Goal: Use online tool/utility: Utilize a website feature to perform a specific function

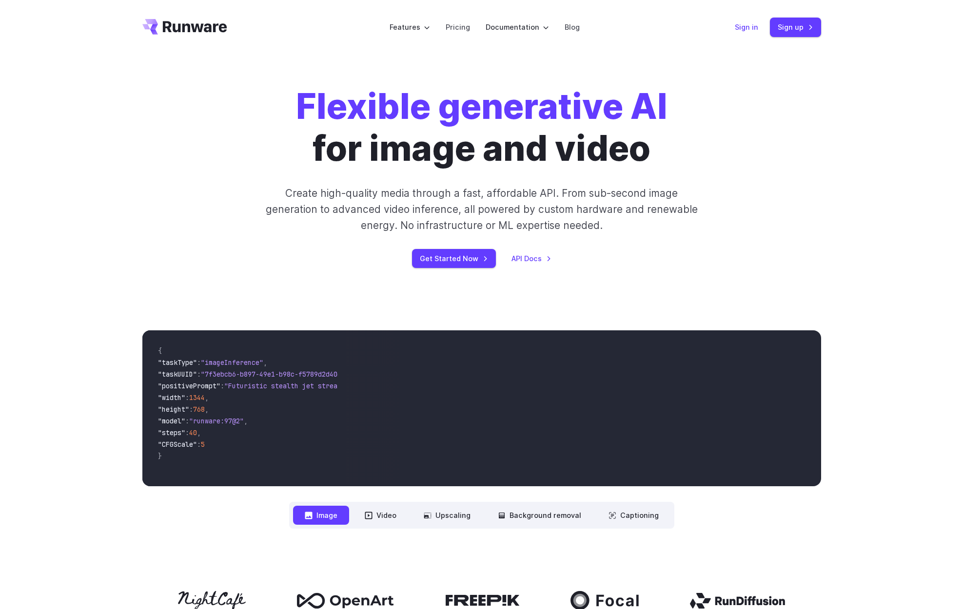
click at [740, 31] on link "Sign in" at bounding box center [745, 26] width 23 height 11
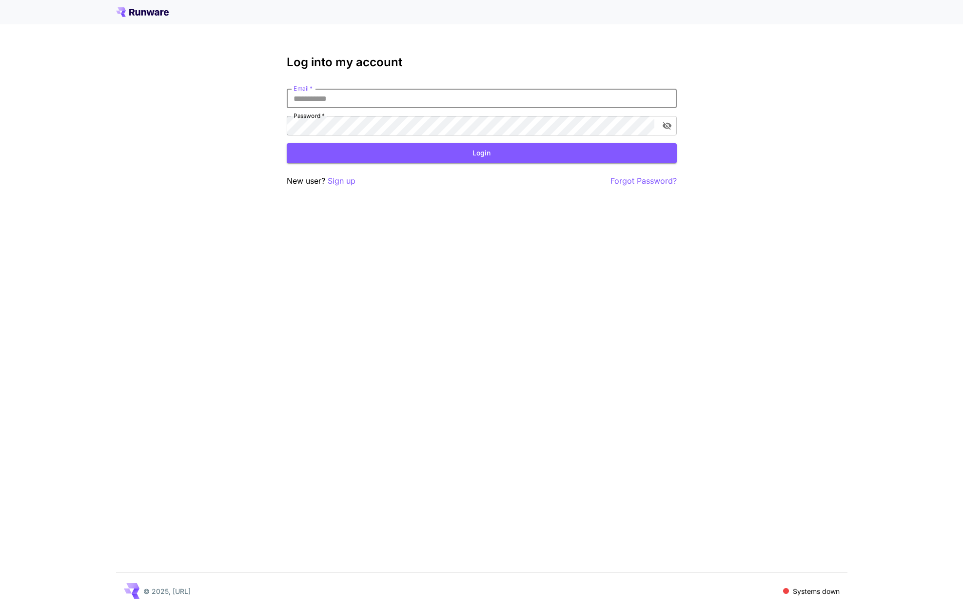
type input "**********"
click at [481, 153] on button "Login" at bounding box center [482, 153] width 390 height 20
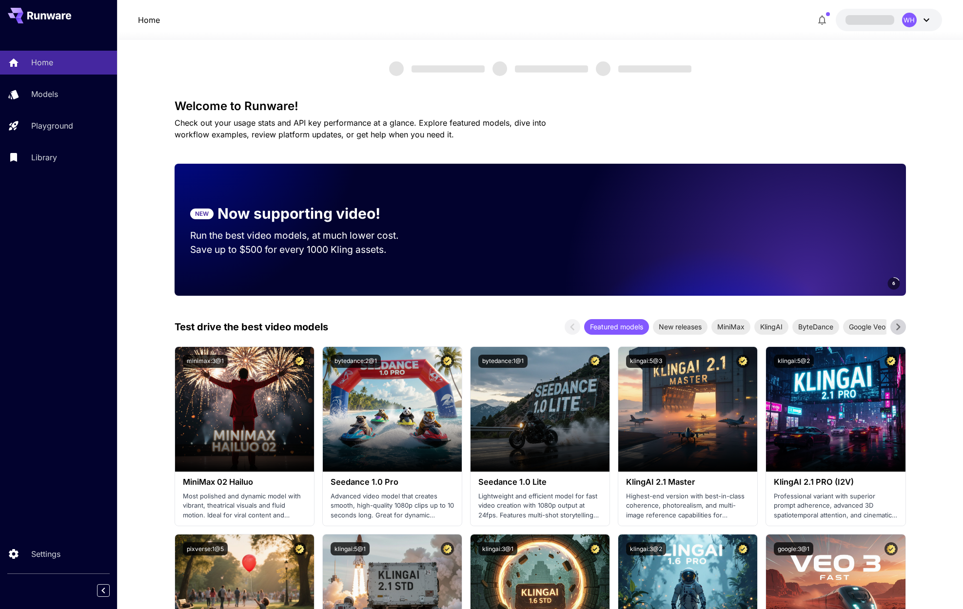
click at [927, 19] on icon at bounding box center [926, 20] width 12 height 12
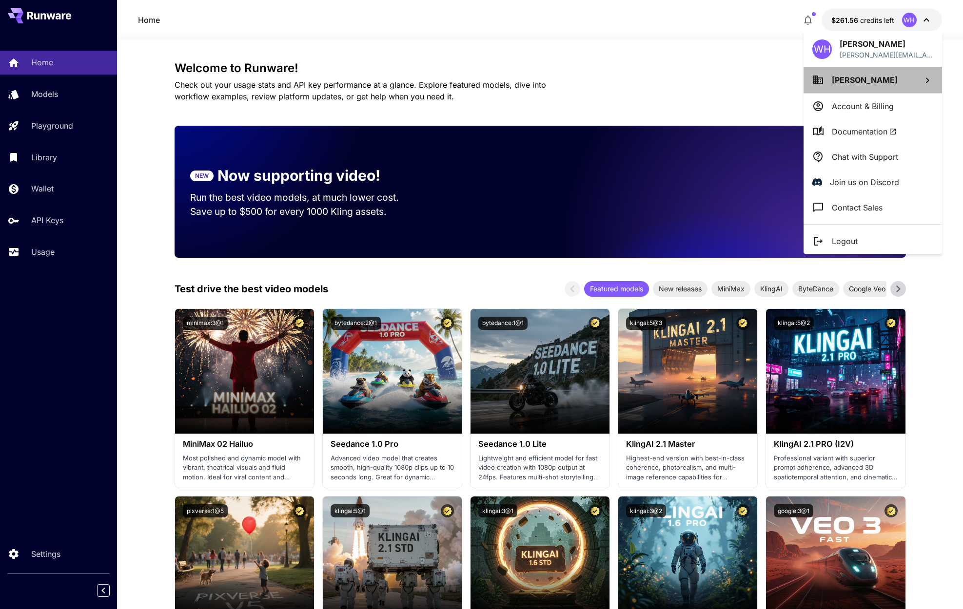
click at [866, 77] on span "[PERSON_NAME]" at bounding box center [864, 80] width 66 height 10
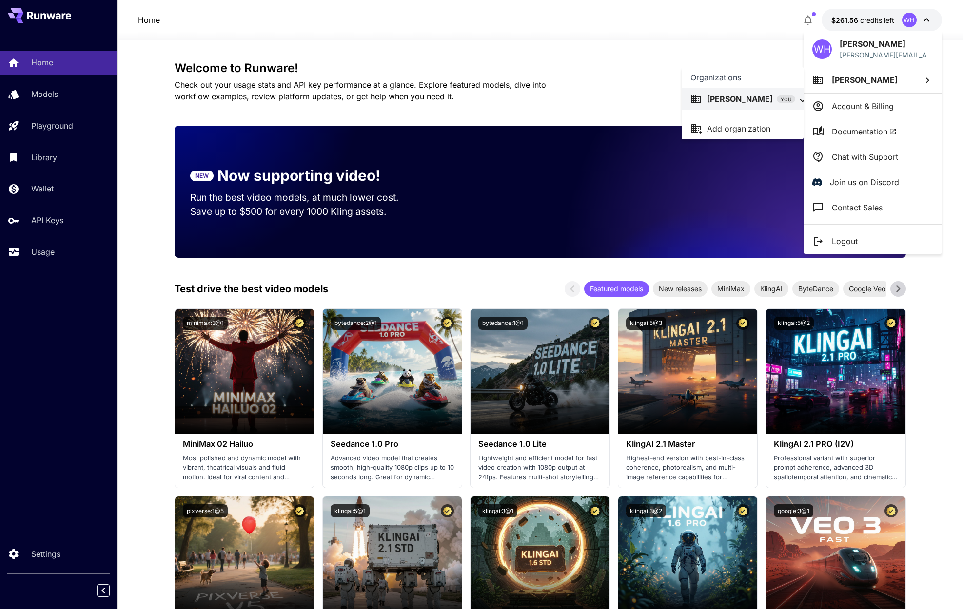
click at [865, 105] on div at bounding box center [481, 304] width 963 height 609
click at [845, 103] on p "Account & Billing" at bounding box center [862, 106] width 62 height 12
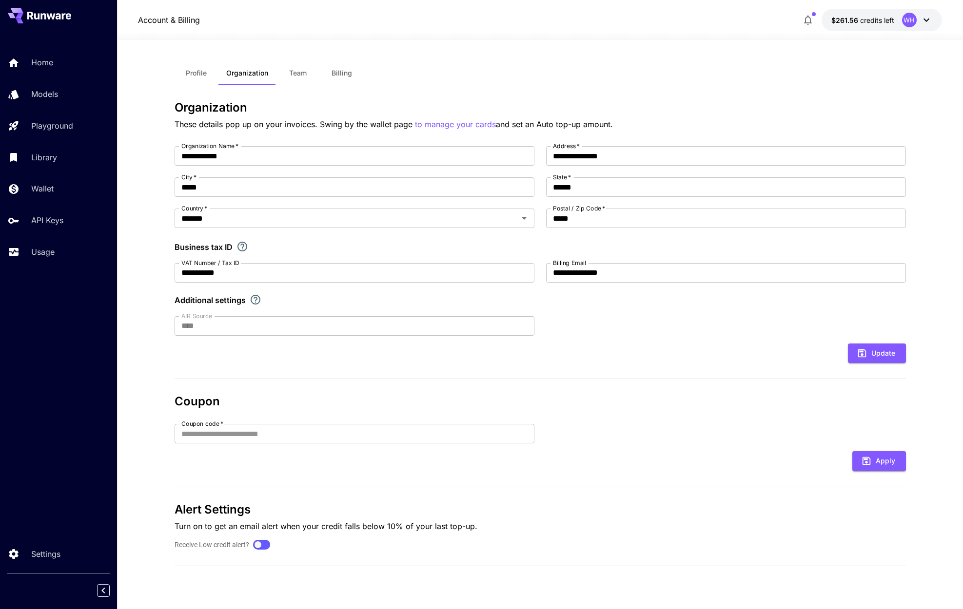
click at [193, 79] on button "Profile" at bounding box center [196, 72] width 44 height 23
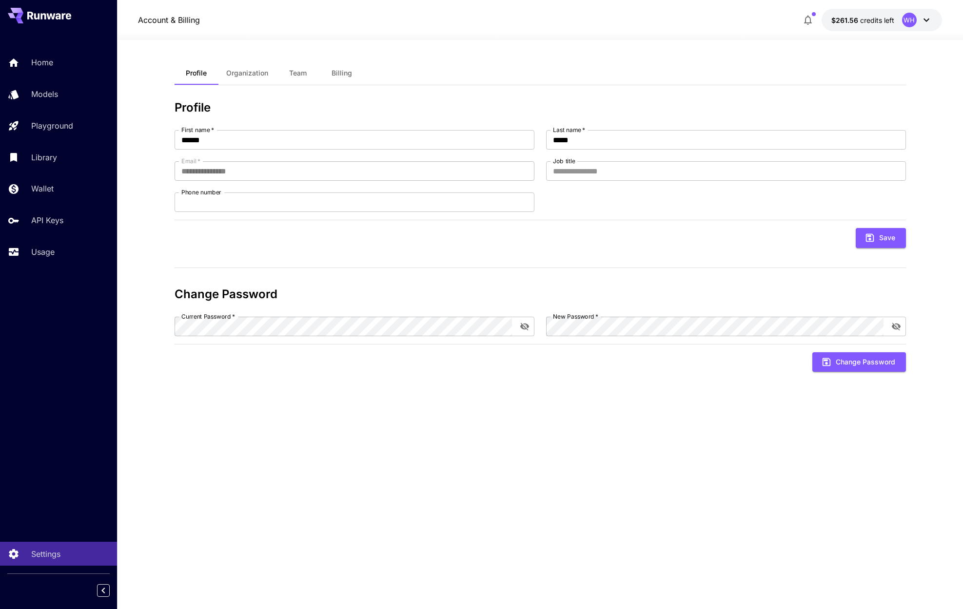
scroll to position [0, 1]
click at [52, 97] on p "Models" at bounding box center [46, 94] width 27 height 12
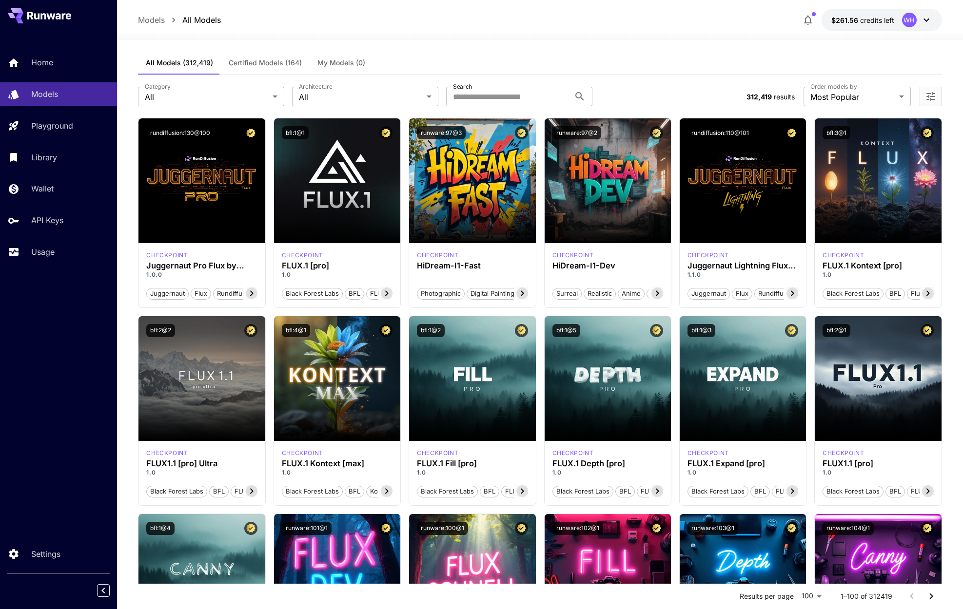
scroll to position [7, 1]
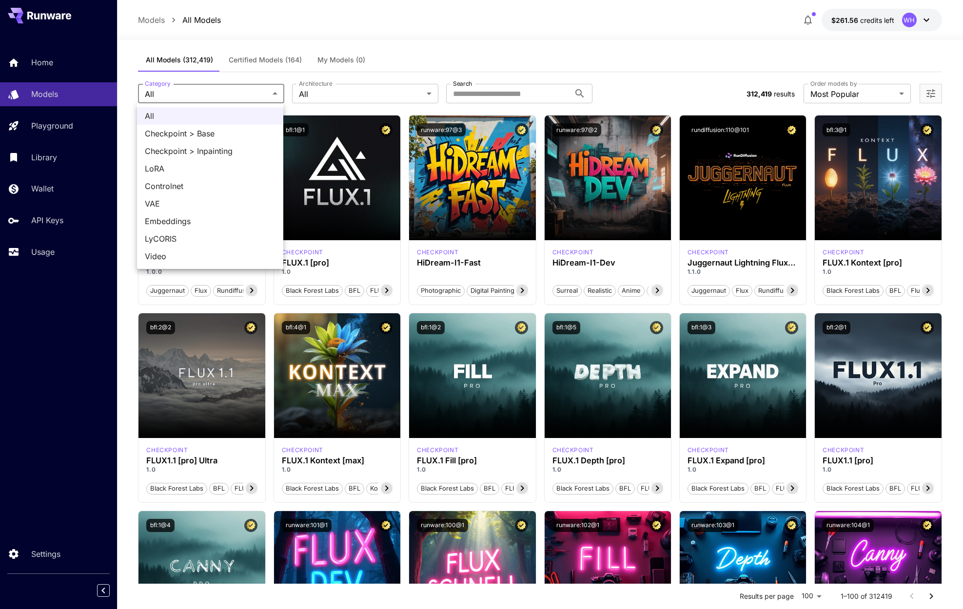
click at [342, 38] on div at bounding box center [481, 304] width 963 height 609
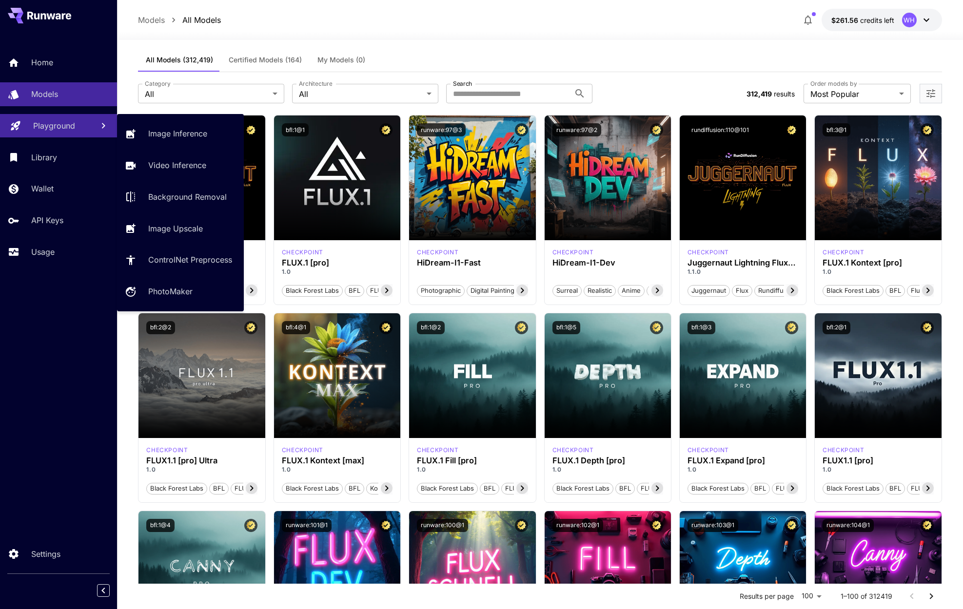
click at [66, 121] on p "Playground" at bounding box center [54, 126] width 42 height 12
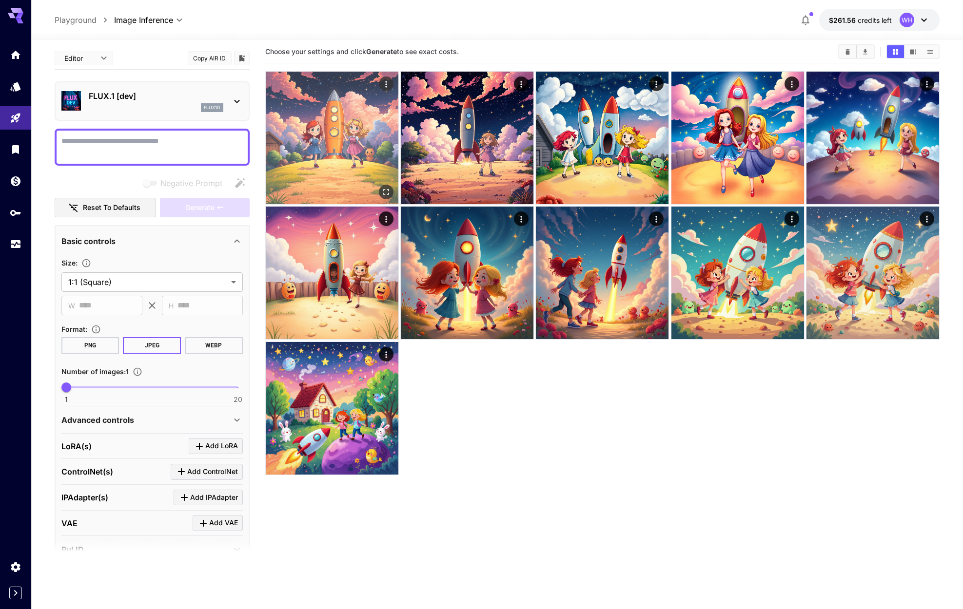
click at [360, 111] on img at bounding box center [332, 138] width 133 height 133
click at [381, 90] on icon "Actions" at bounding box center [385, 86] width 10 height 10
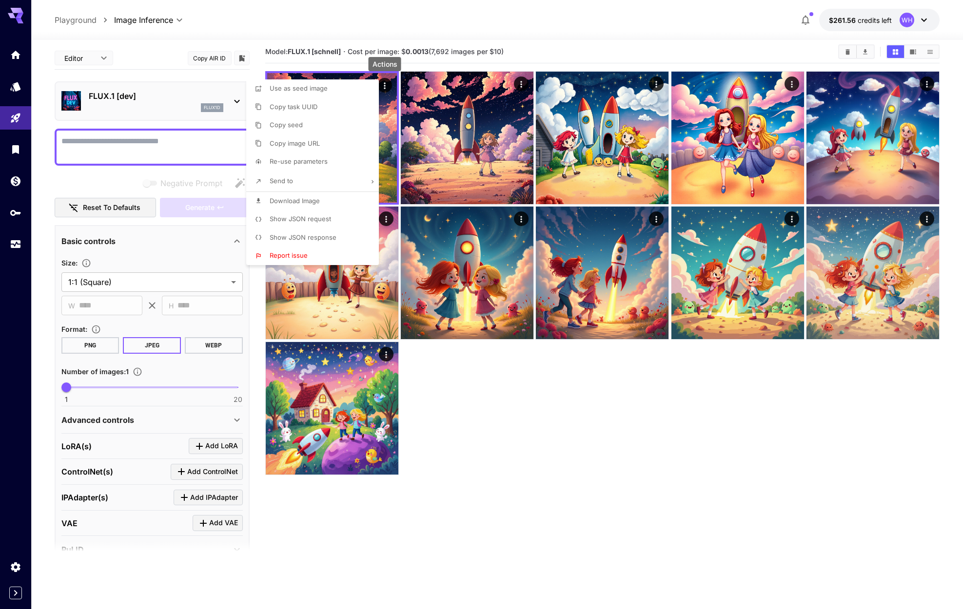
click at [296, 161] on span "Re-use parameters" at bounding box center [299, 161] width 58 height 8
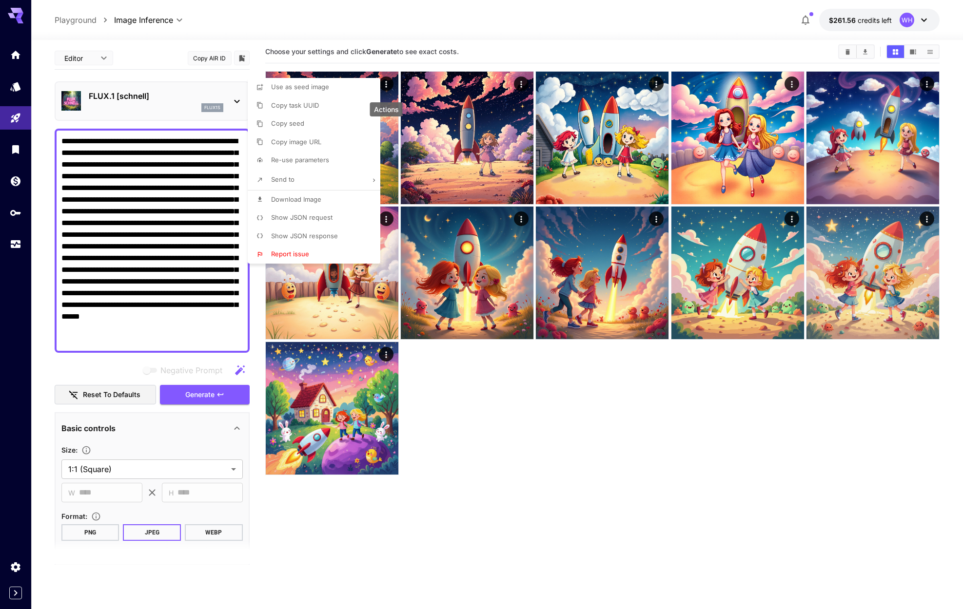
click at [129, 167] on div at bounding box center [481, 304] width 963 height 609
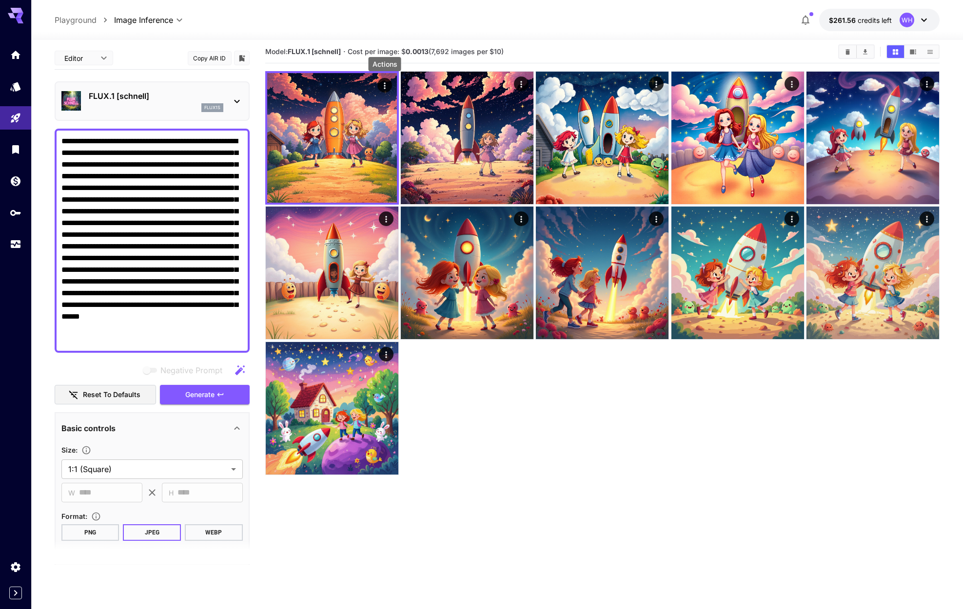
click at [127, 155] on textarea "**********" at bounding box center [151, 240] width 181 height 211
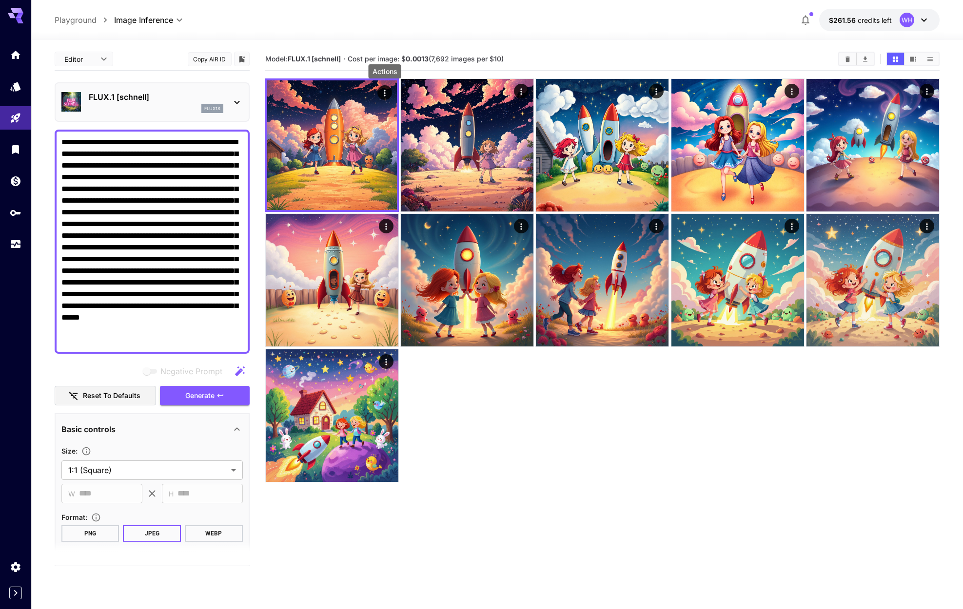
paste textarea
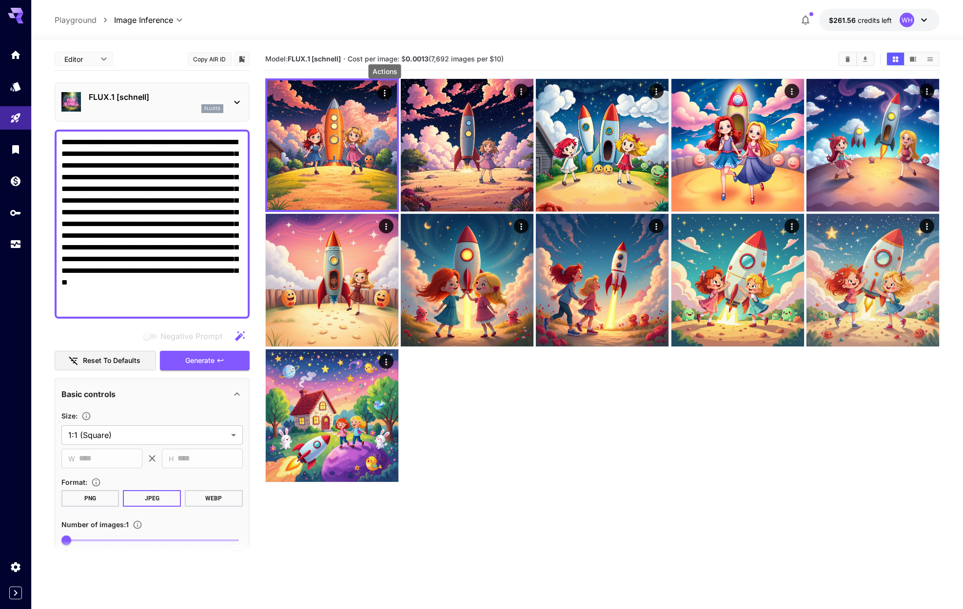
drag, startPoint x: 88, startPoint y: 257, endPoint x: 62, endPoint y: 136, distance: 123.2
click at [62, 136] on textarea "**********" at bounding box center [151, 223] width 181 height 175
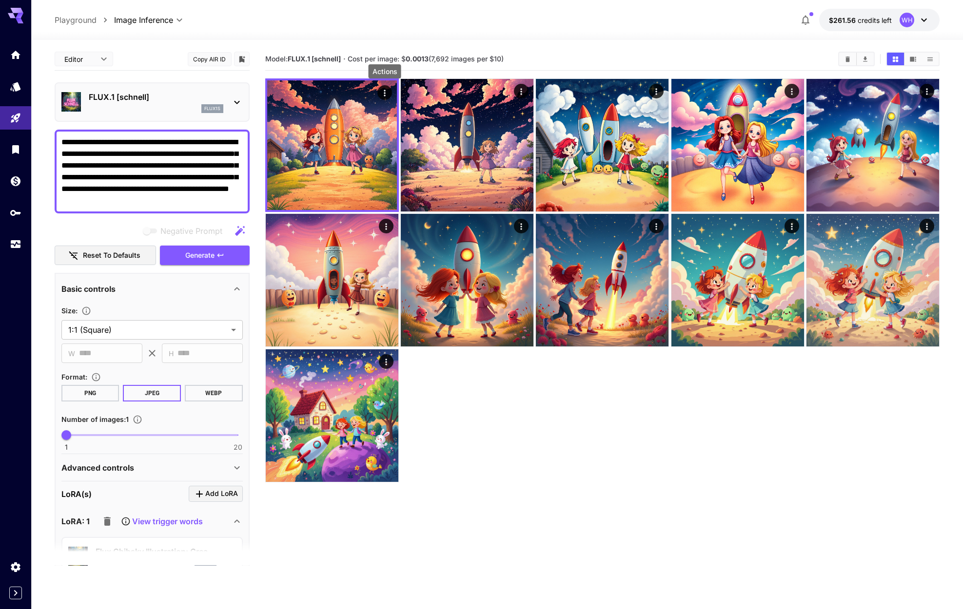
click at [107, 395] on button "PNG" at bounding box center [90, 393] width 58 height 17
click at [209, 256] on span "Generate" at bounding box center [199, 256] width 29 height 12
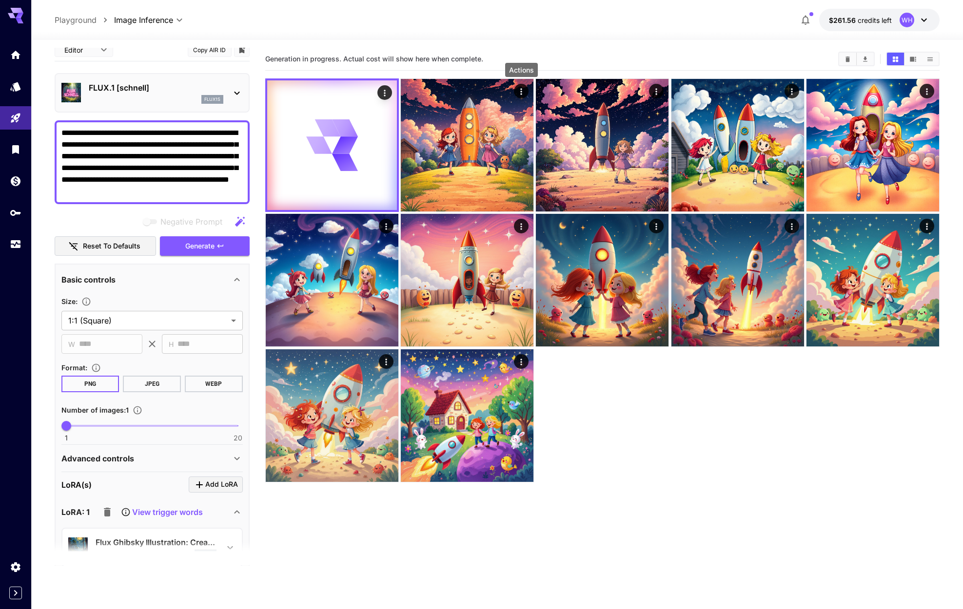
scroll to position [9, 0]
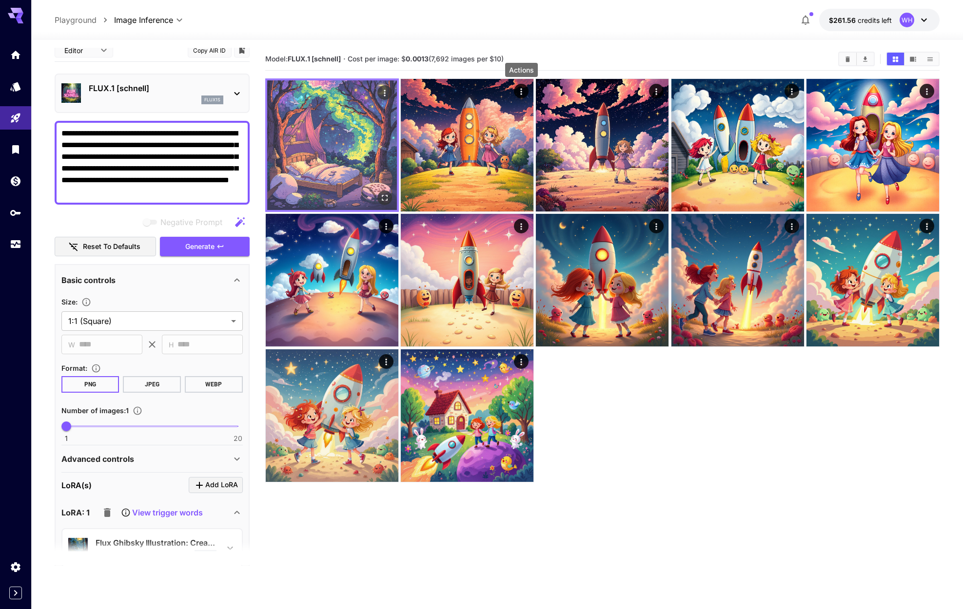
click at [361, 167] on img at bounding box center [332, 145] width 130 height 130
click at [350, 140] on img at bounding box center [332, 145] width 130 height 130
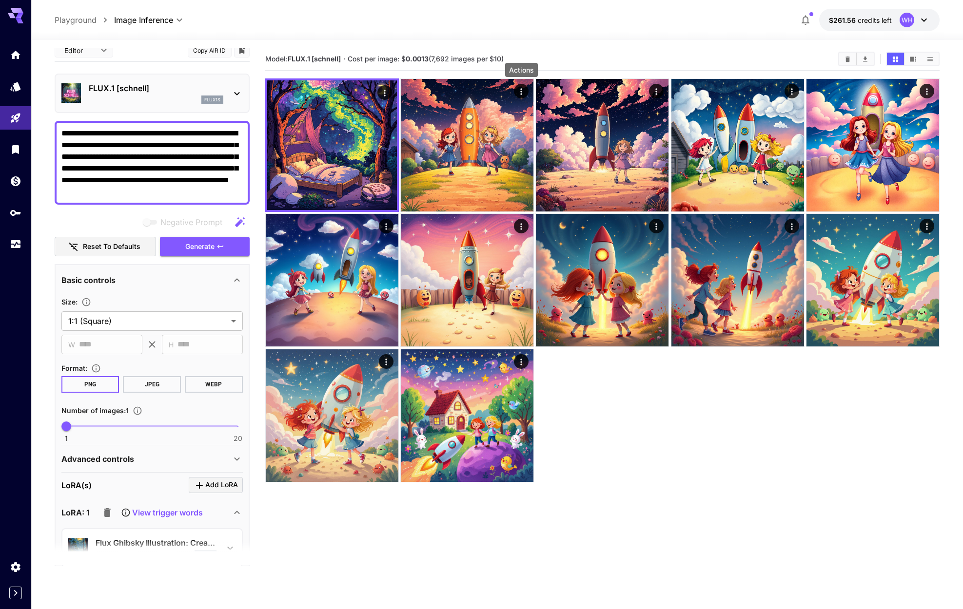
drag, startPoint x: 103, startPoint y: 155, endPoint x: 162, endPoint y: 153, distance: 59.0
click at [162, 153] on textarea "**********" at bounding box center [151, 163] width 181 height 70
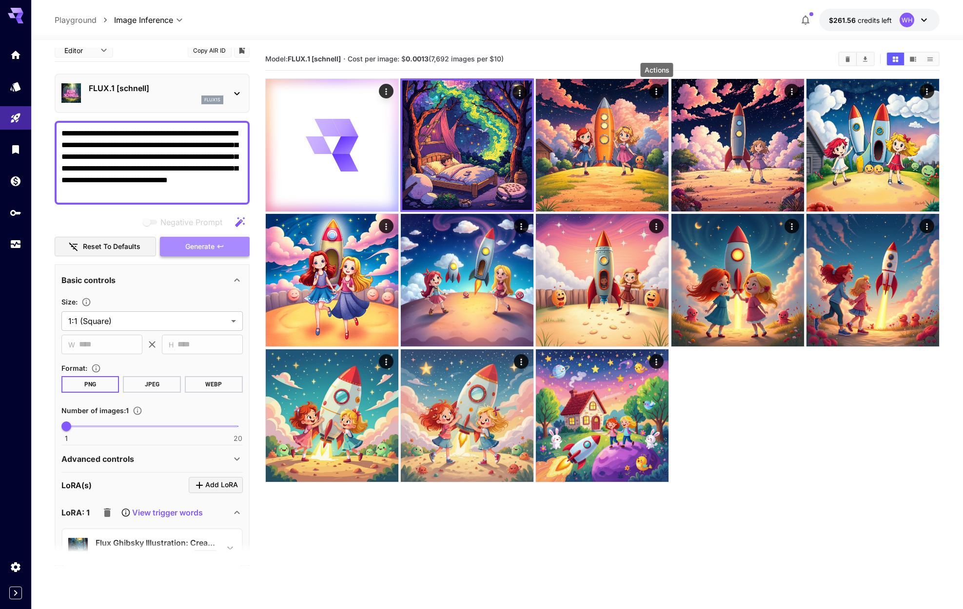
click at [201, 244] on span "Generate" at bounding box center [199, 247] width 29 height 12
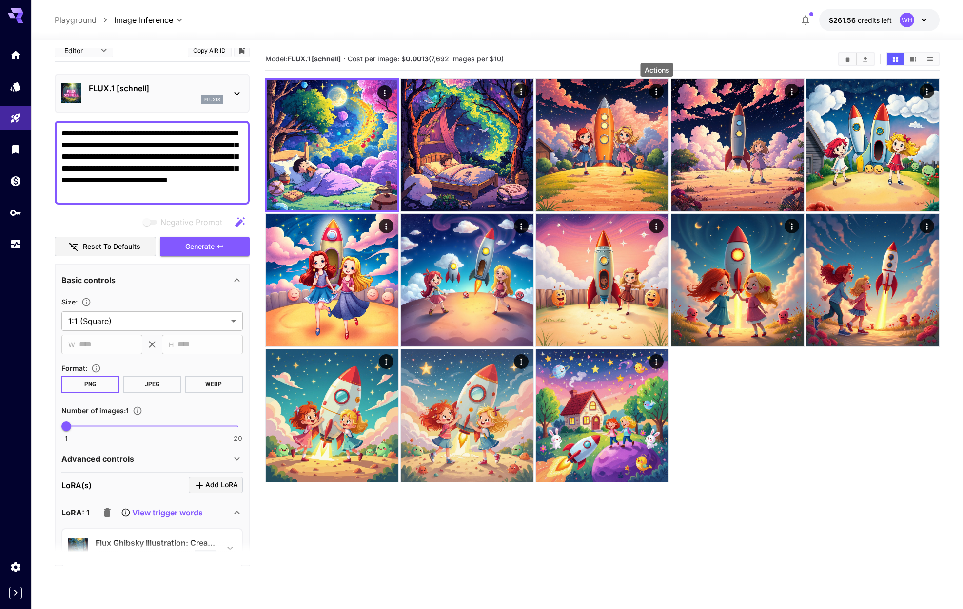
click at [108, 137] on textarea "**********" at bounding box center [151, 163] width 181 height 70
click at [152, 144] on textarea "**********" at bounding box center [151, 163] width 181 height 70
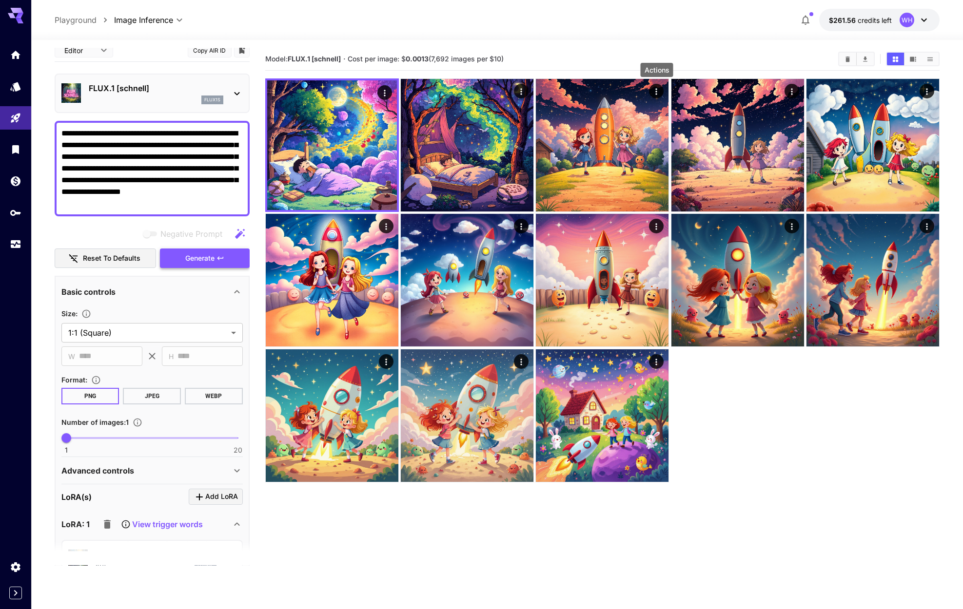
type textarea "**********"
click at [234, 262] on button "Generate" at bounding box center [205, 259] width 90 height 20
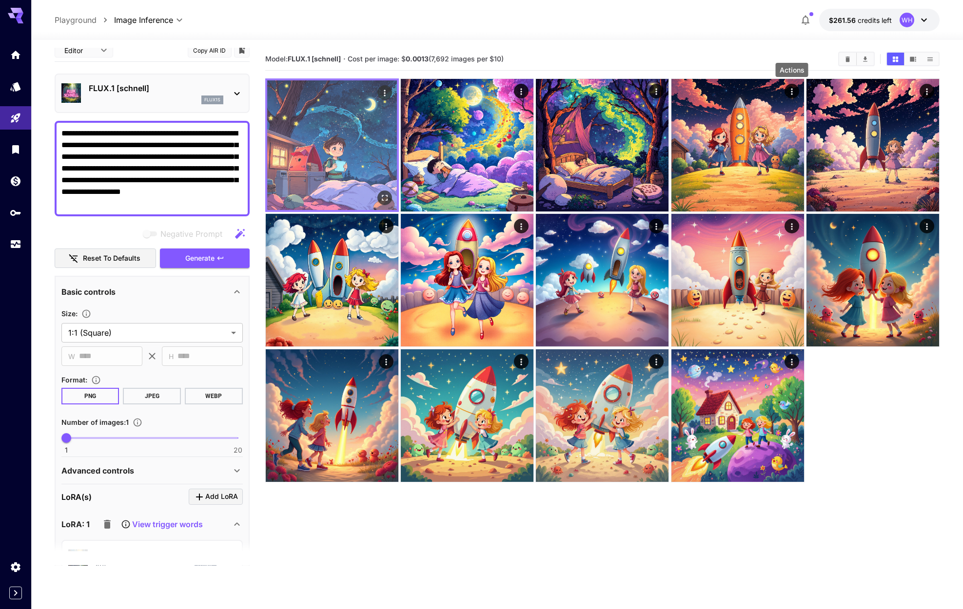
click at [316, 156] on img at bounding box center [332, 145] width 130 height 130
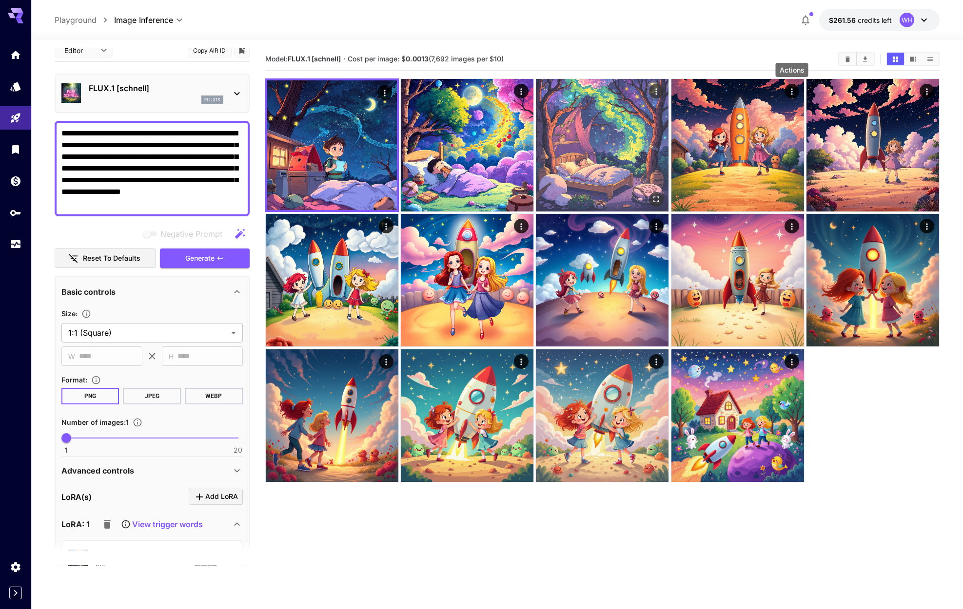
click at [570, 157] on img at bounding box center [602, 145] width 133 height 133
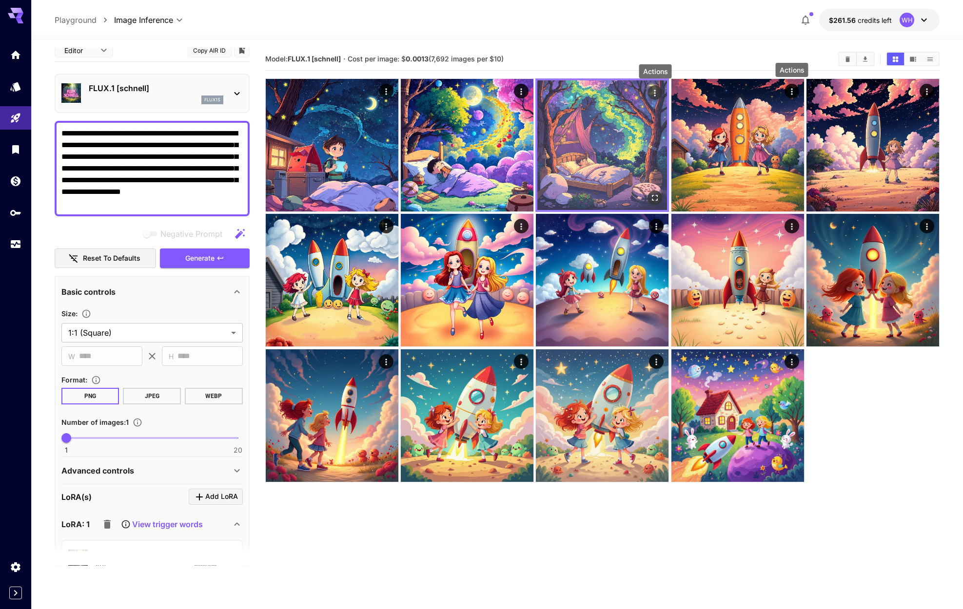
click at [655, 93] on icon "Actions" at bounding box center [654, 93] width 1 height 6
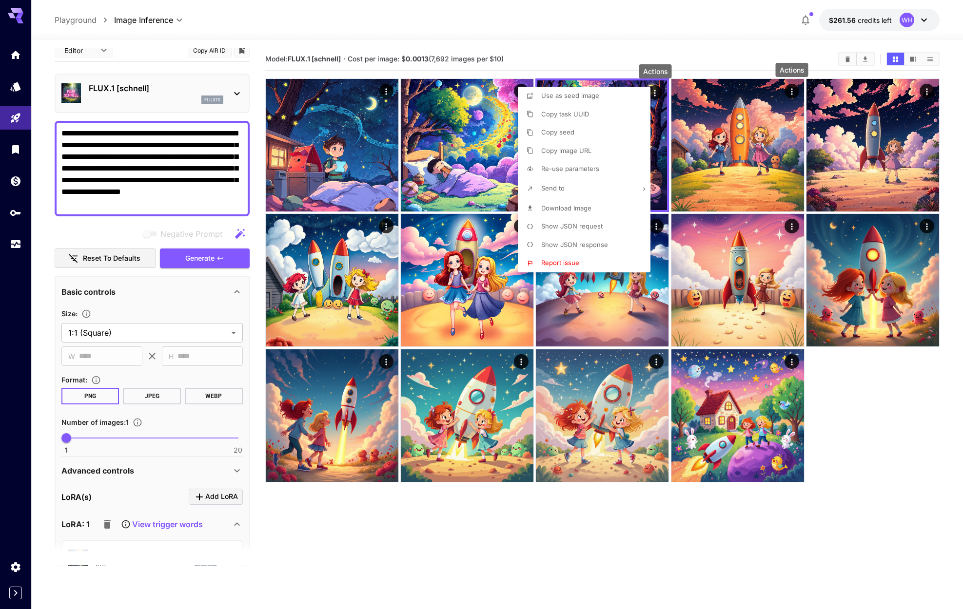
click at [510, 122] on div at bounding box center [481, 304] width 963 height 609
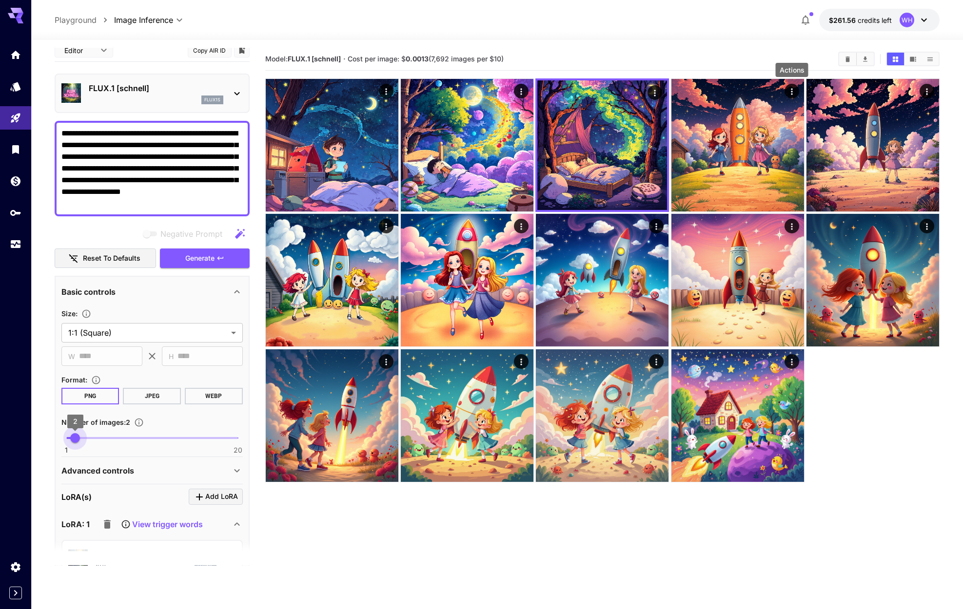
type input "*"
drag, startPoint x: 67, startPoint y: 437, endPoint x: 100, endPoint y: 437, distance: 32.7
click at [100, 437] on span "5" at bounding box center [102, 438] width 10 height 10
click at [185, 259] on span "Generate" at bounding box center [199, 258] width 29 height 12
